Goal: Task Accomplishment & Management: Use online tool/utility

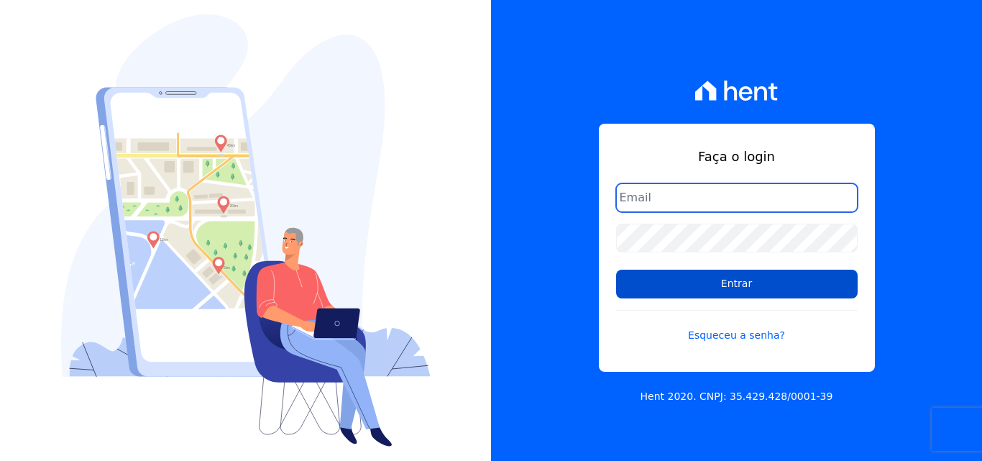
type input "[EMAIL_ADDRESS][DOMAIN_NAME]"
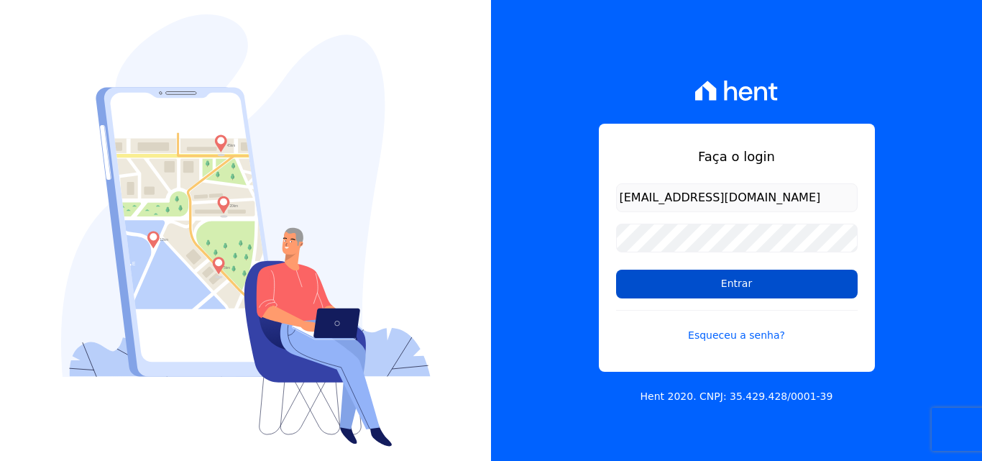
click at [746, 288] on input "Entrar" at bounding box center [737, 284] width 242 height 29
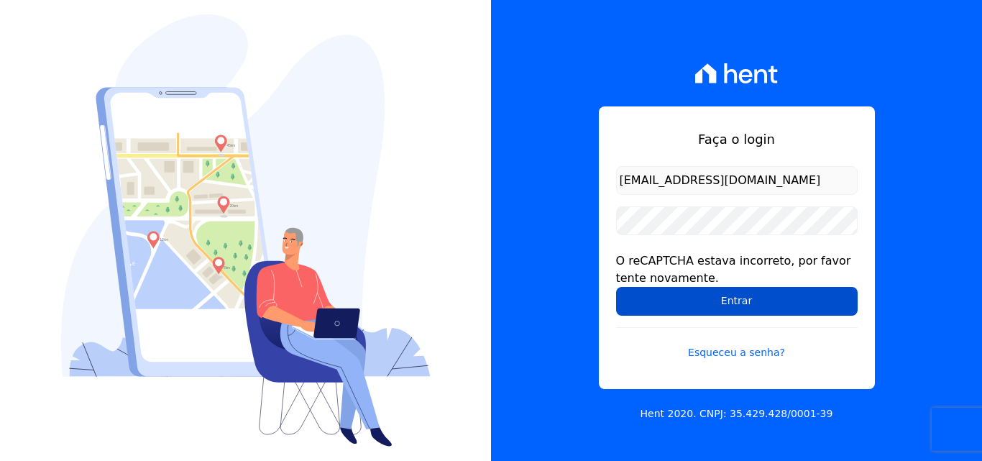
click at [739, 299] on input "Entrar" at bounding box center [737, 301] width 242 height 29
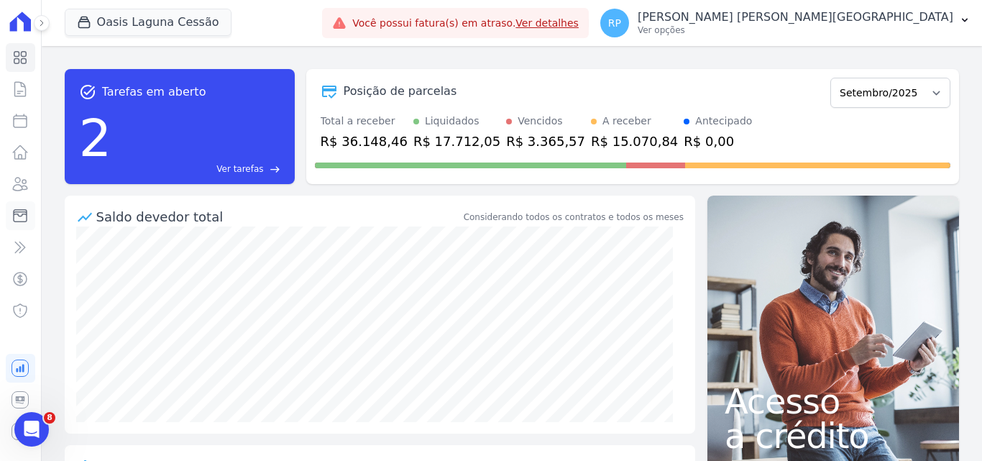
click at [22, 219] on icon at bounding box center [20, 215] width 17 height 17
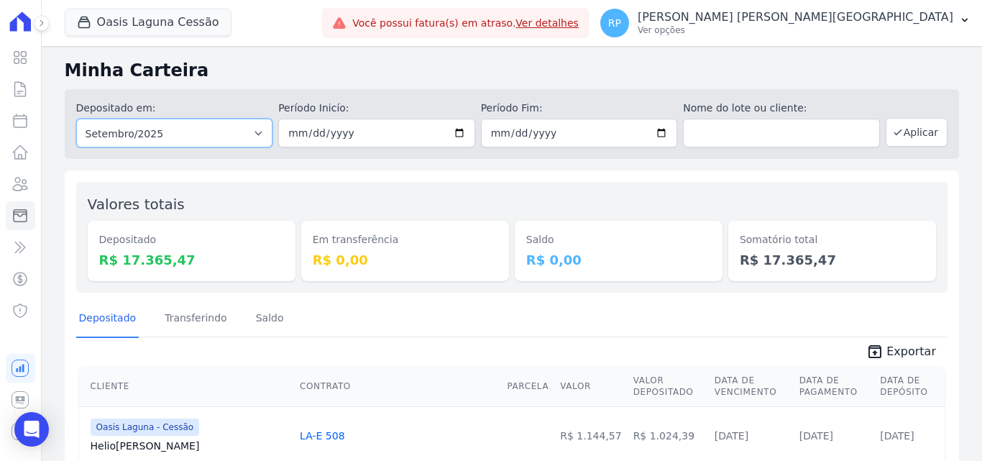
click at [217, 133] on select "Todos os meses Janeiro/2020 Fevereiro/2020 Março/2020 Abril/2020 Maio/2020 Junh…" at bounding box center [174, 133] width 197 height 29
select select "all"
click at [76, 119] on select "Todos os meses Janeiro/2020 Fevereiro/2020 Março/2020 Abril/2020 Maio/2020 Junh…" at bounding box center [174, 133] width 197 height 29
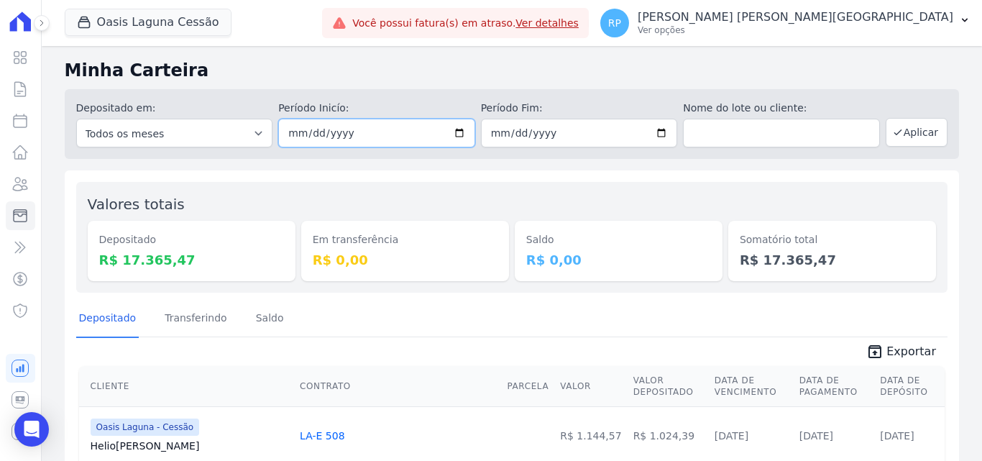
click at [453, 129] on input "date" at bounding box center [376, 133] width 197 height 29
type input "[DATE]"
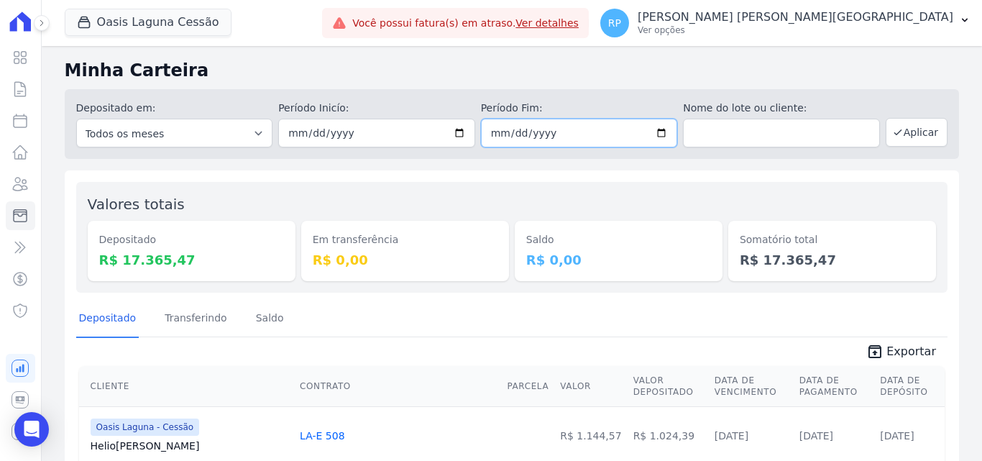
click at [659, 136] on input "date" at bounding box center [579, 133] width 197 height 29
type input "[DATE]"
click at [928, 133] on button "Aplicar" at bounding box center [917, 132] width 62 height 29
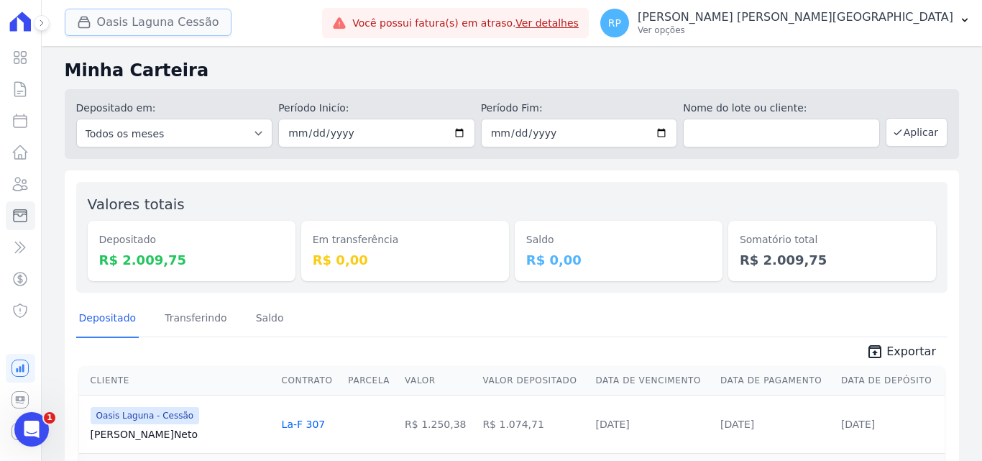
click at [159, 29] on button "Oasis Laguna Cessão" at bounding box center [148, 22] width 167 height 27
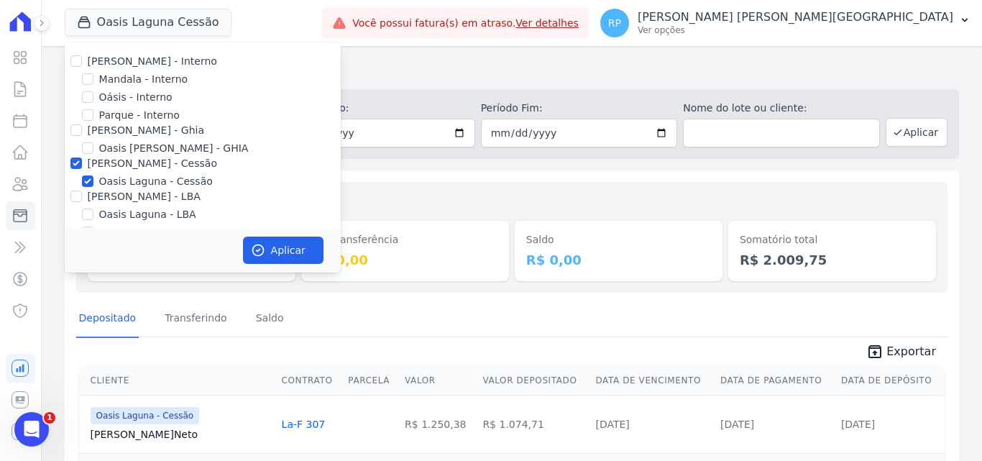
drag, startPoint x: 70, startPoint y: 169, endPoint x: 74, endPoint y: 163, distance: 7.4
click at [74, 163] on div at bounding box center [76, 163] width 12 height 14
click at [74, 163] on input "[PERSON_NAME] - Cessão" at bounding box center [76, 163] width 12 height 12
checkbox input "false"
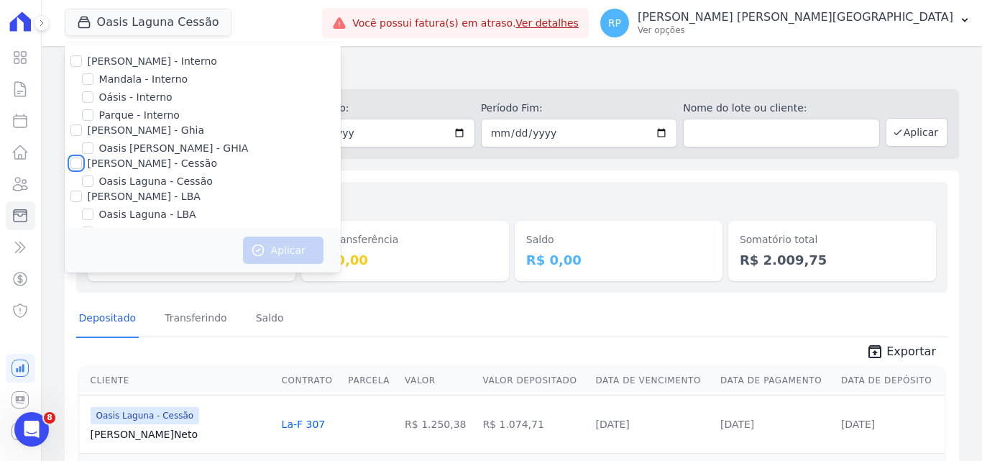
click at [74, 163] on input "[PERSON_NAME] - Cessão" at bounding box center [76, 163] width 12 height 12
checkbox input "true"
click at [77, 163] on input "[PERSON_NAME] - Cessão" at bounding box center [76, 163] width 12 height 12
checkbox input "false"
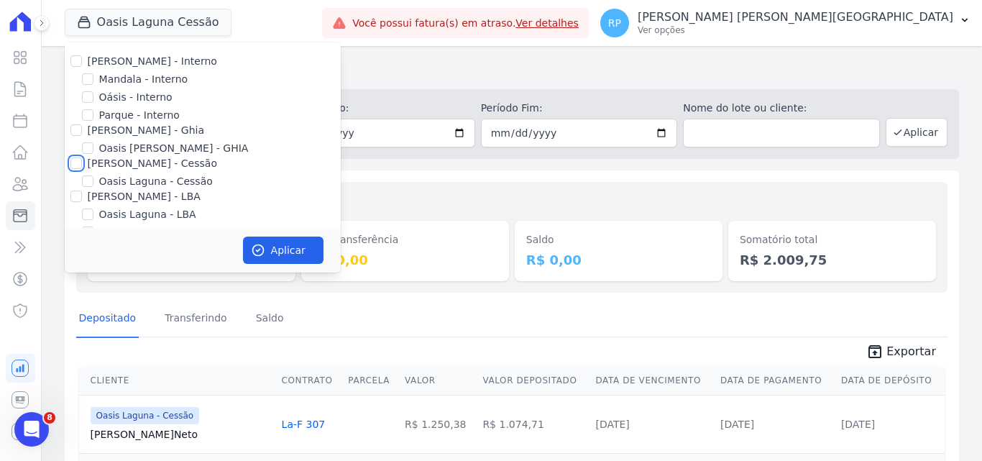
checkbox input "false"
click at [85, 96] on input "Oásis - Interno" at bounding box center [88, 97] width 12 height 12
checkbox input "true"
click at [265, 238] on button "Aplicar" at bounding box center [283, 250] width 81 height 27
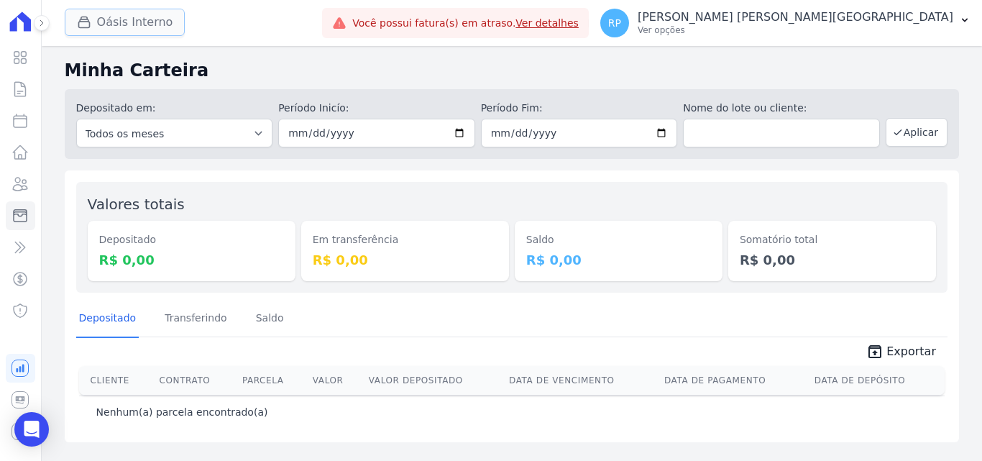
click at [117, 27] on button "Oásis Interno" at bounding box center [125, 22] width 121 height 27
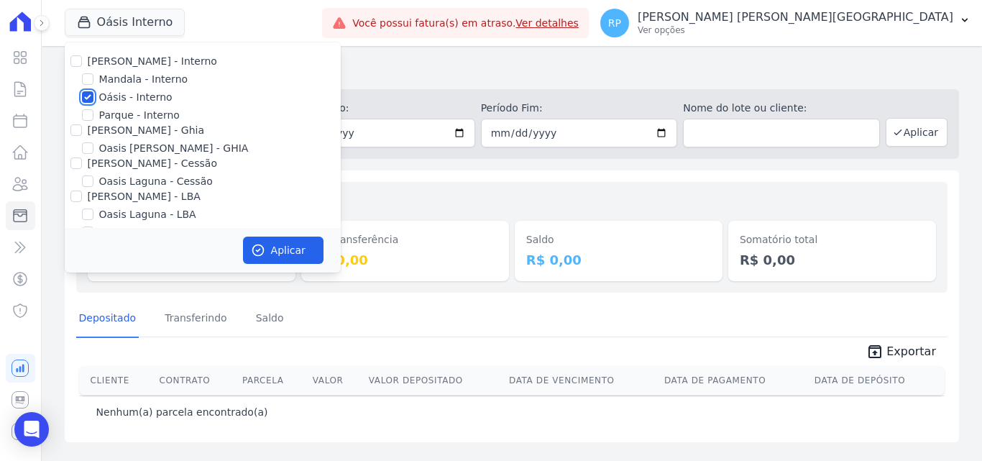
click at [86, 101] on input "Oásis - Interno" at bounding box center [88, 97] width 12 height 12
checkbox input "false"
click at [78, 132] on input "[PERSON_NAME] - Ghia" at bounding box center [76, 130] width 12 height 12
checkbox input "true"
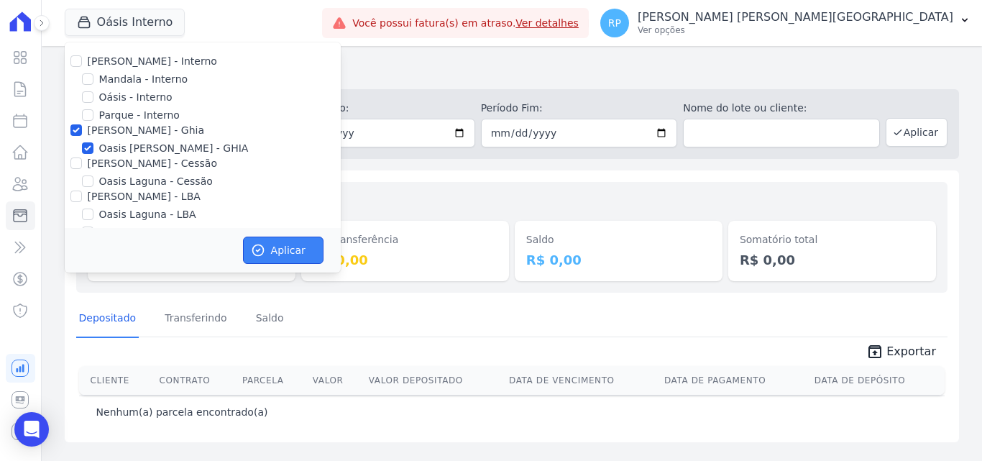
click at [253, 242] on button "Aplicar" at bounding box center [283, 250] width 81 height 27
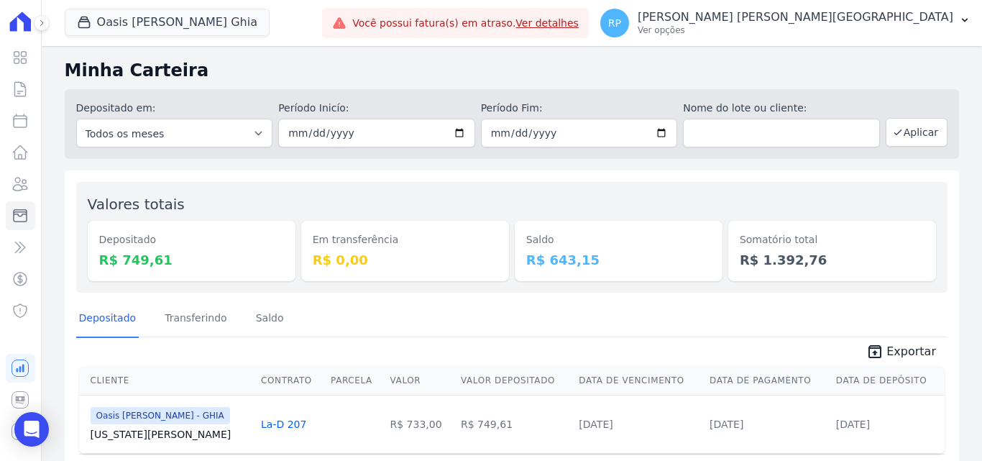
scroll to position [51, 0]
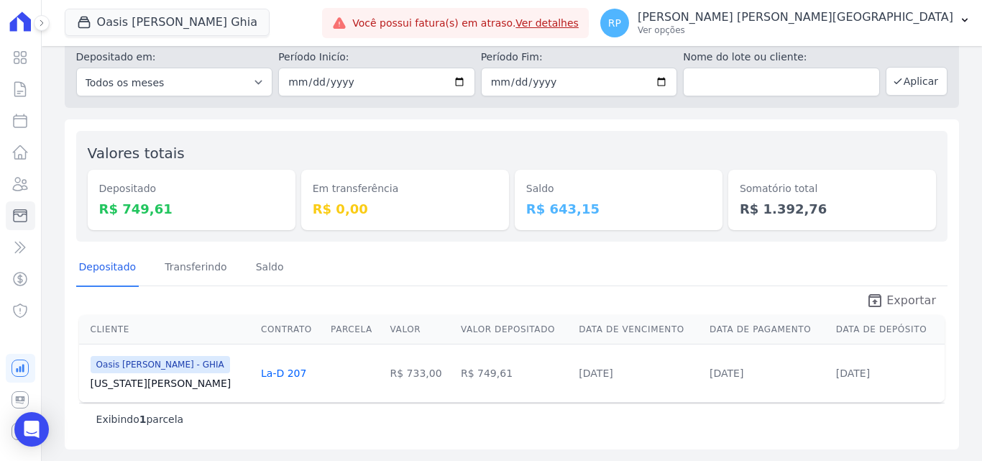
click at [879, 301] on icon "unarchive" at bounding box center [875, 300] width 17 height 17
click at [207, 17] on button "Oasis [PERSON_NAME] Ghia" at bounding box center [167, 22] width 205 height 27
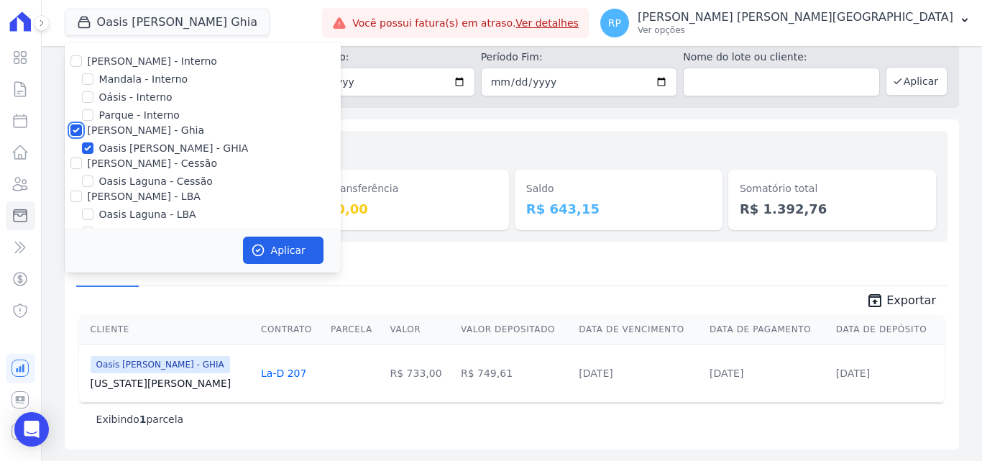
click at [76, 131] on input "[PERSON_NAME] - Ghia" at bounding box center [76, 130] width 12 height 12
checkbox input "false"
click at [77, 162] on input "[PERSON_NAME] - Cessão" at bounding box center [76, 163] width 12 height 12
checkbox input "true"
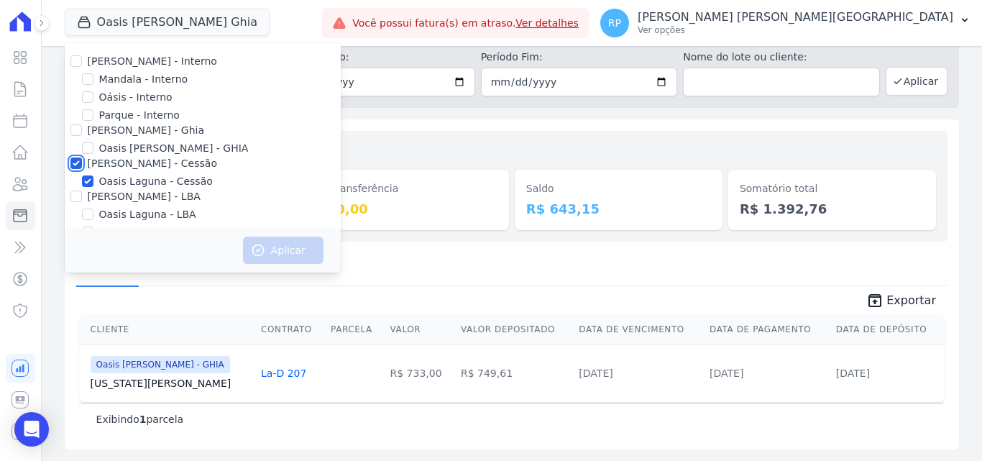
checkbox input "true"
click at [273, 242] on button "Aplicar" at bounding box center [283, 250] width 81 height 27
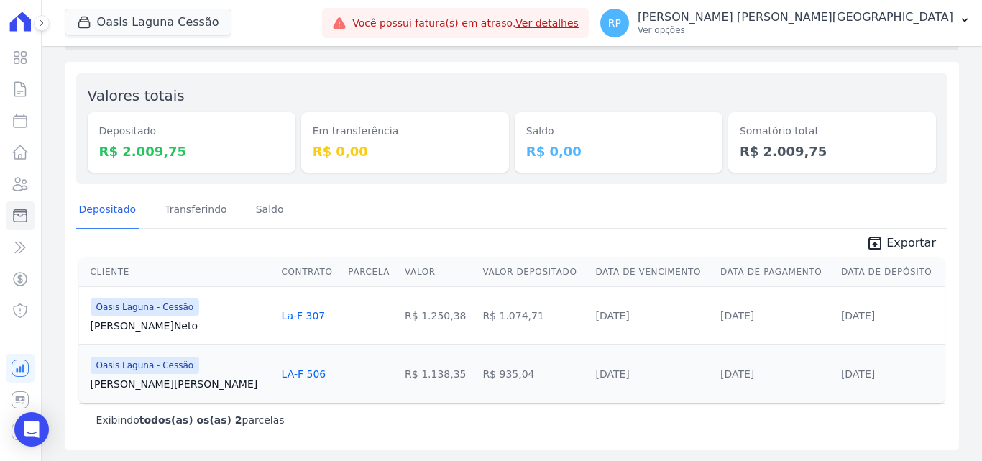
scroll to position [109, 0]
click at [889, 242] on span "Exportar" at bounding box center [912, 242] width 50 height 17
click at [143, 26] on button "Oasis Laguna Cessão" at bounding box center [148, 22] width 167 height 27
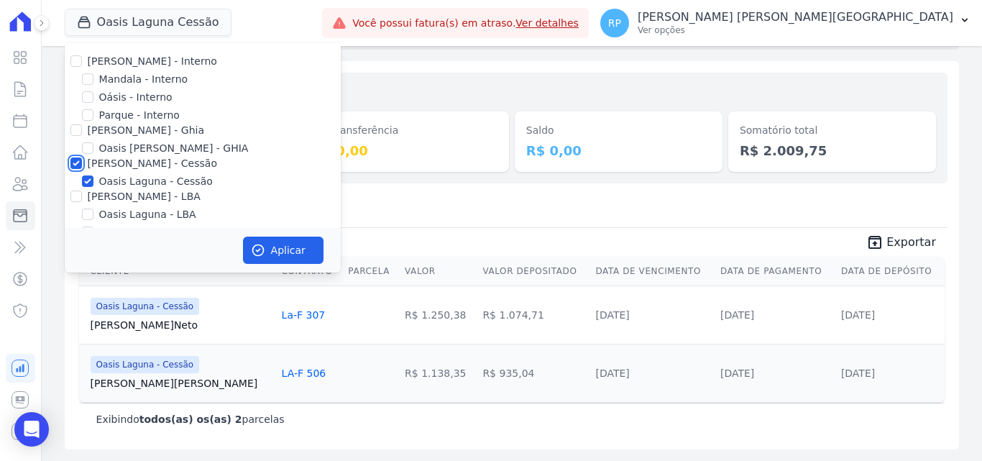
click at [76, 165] on input "[PERSON_NAME] - Cessão" at bounding box center [76, 163] width 12 height 12
checkbox input "false"
click at [76, 195] on input "[PERSON_NAME] - LBA" at bounding box center [76, 197] width 12 height 12
checkbox input "true"
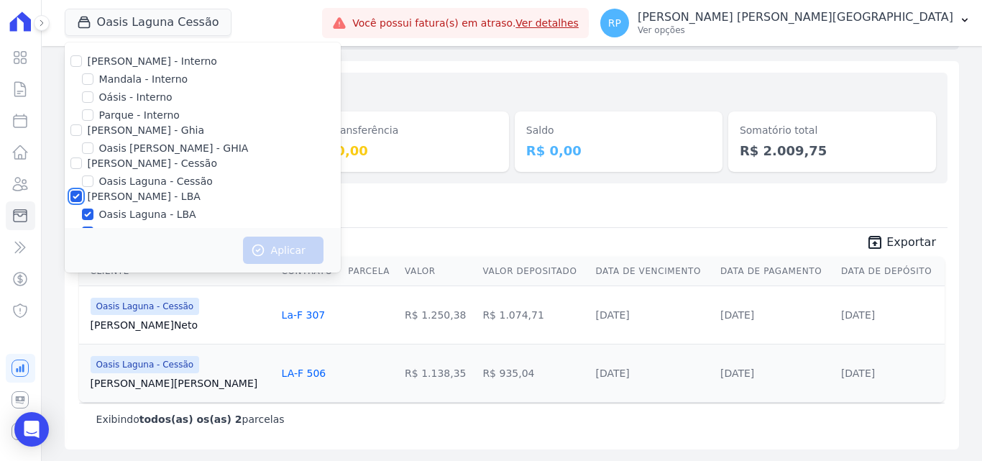
checkbox input "true"
drag, startPoint x: 227, startPoint y: 250, endPoint x: 248, endPoint y: 249, distance: 20.9
click at [231, 250] on div "Aplicar" at bounding box center [203, 250] width 276 height 45
click at [265, 244] on button "Aplicar" at bounding box center [283, 250] width 81 height 27
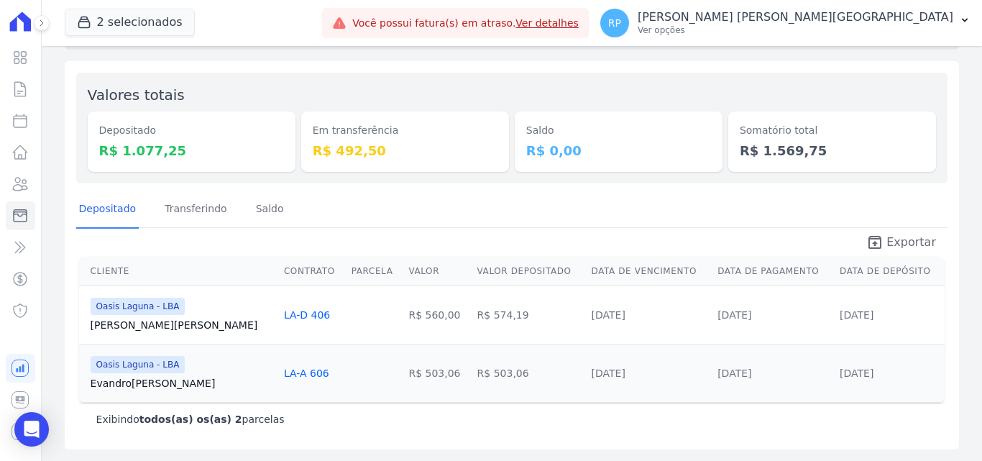
click at [895, 241] on span "Exportar" at bounding box center [912, 242] width 50 height 17
